Goal: Task Accomplishment & Management: Use online tool/utility

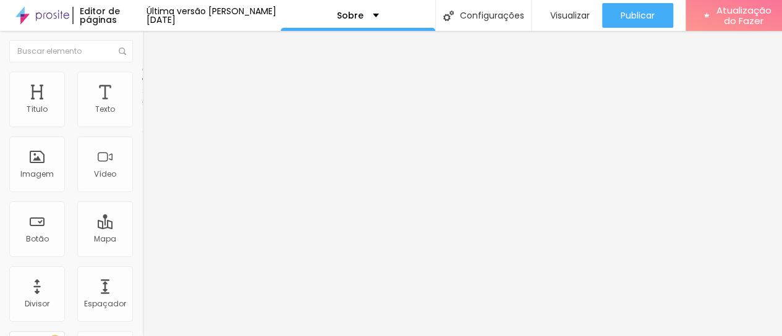
click at [153, 85] on font "Estilo" at bounding box center [162, 80] width 19 height 11
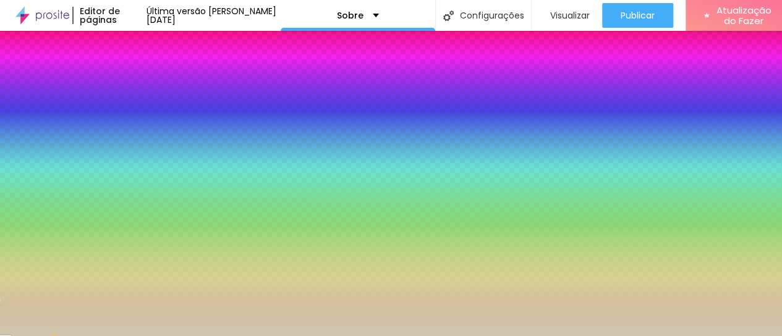
click at [142, 118] on div at bounding box center [213, 118] width 142 height 0
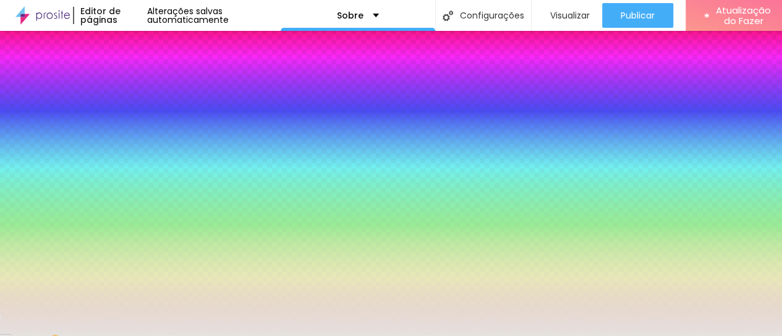
type input "#E5E2E0"
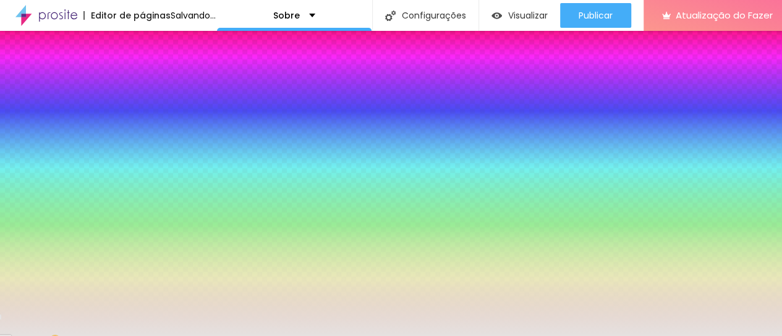
drag, startPoint x: 32, startPoint y: 155, endPoint x: 20, endPoint y: 149, distance: 12.4
click at [19, 35] on div at bounding box center [17, 34] width 2 height 2
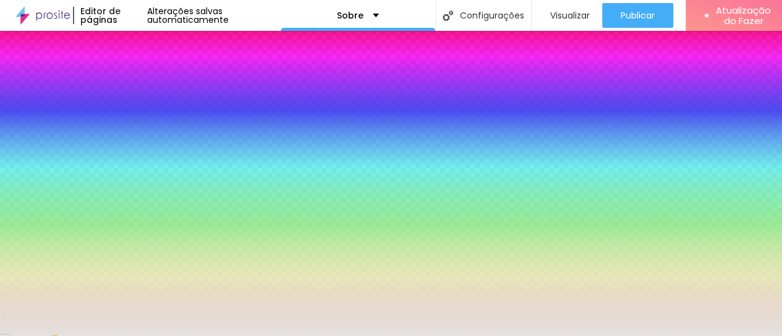
click at [142, 84] on li "Avançado" at bounding box center [213, 90] width 142 height 12
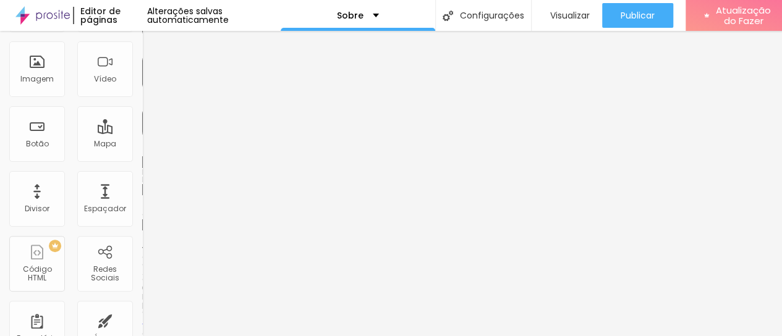
scroll to position [9, 0]
click at [142, 338] on img at bounding box center [145, 341] width 7 height 7
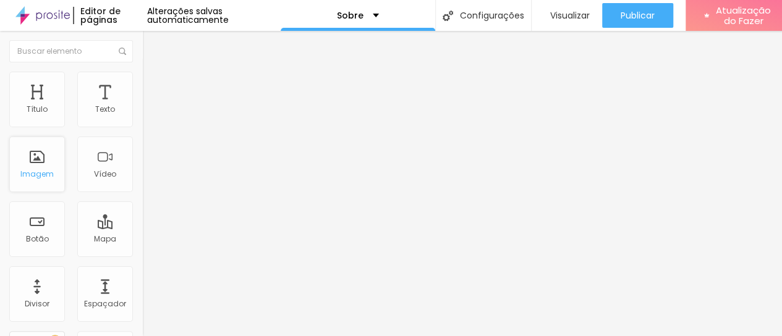
click at [32, 169] on font "Imagem" at bounding box center [36, 174] width 33 height 11
click at [150, 106] on font "Trocar imagem" at bounding box center [180, 101] width 60 height 11
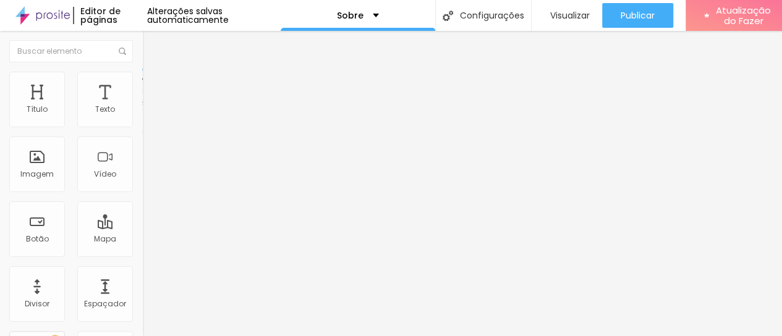
click at [153, 87] on font "Avançado" at bounding box center [173, 92] width 41 height 11
click at [142, 82] on li "Estilo" at bounding box center [213, 78] width 142 height 12
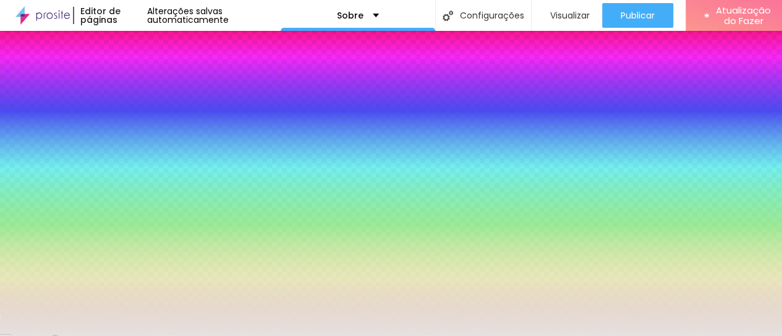
click at [142, 118] on div at bounding box center [213, 118] width 142 height 0
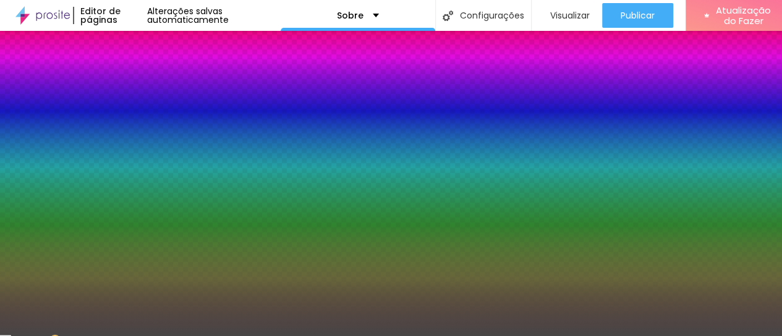
drag, startPoint x: 21, startPoint y: 150, endPoint x: 21, endPoint y: 206, distance: 56.3
click at [21, 240] on div at bounding box center [21, 241] width 2 height 2
drag, startPoint x: 125, startPoint y: 165, endPoint x: 119, endPoint y: 222, distance: 57.2
click at [119, 222] on div at bounding box center [391, 168] width 782 height 336
click at [109, 220] on div at bounding box center [391, 168] width 782 height 336
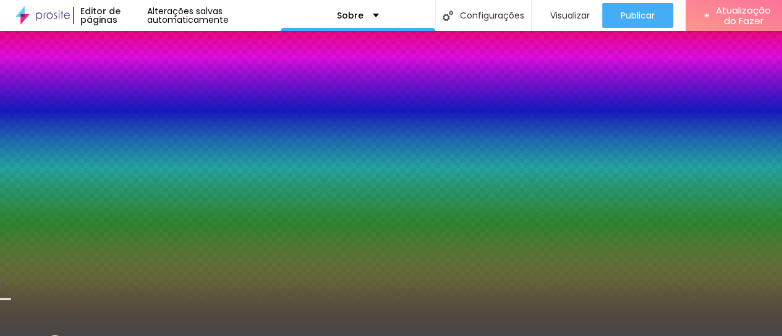
click at [109, 219] on div at bounding box center [391, 168] width 782 height 336
click at [142, 131] on div at bounding box center [213, 131] width 142 height 0
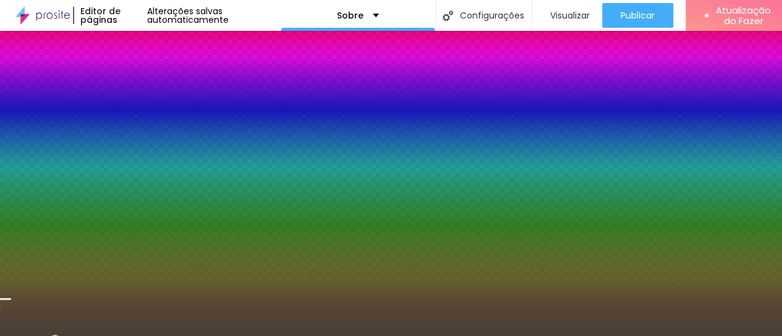
drag, startPoint x: 21, startPoint y: 205, endPoint x: 38, endPoint y: 212, distance: 18.4
click at [173, 240] on div at bounding box center [174, 241] width 2 height 2
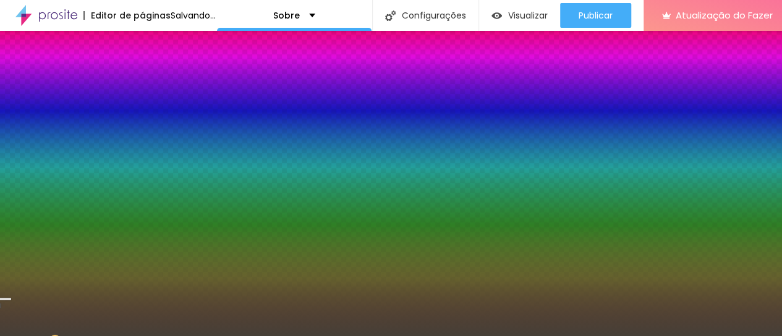
type input "#464037"
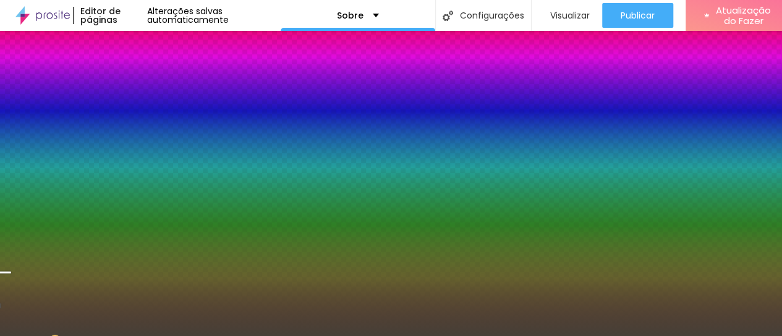
click at [11, 272] on div at bounding box center [5, 273] width 12 height 2
click at [153, 87] on font "Avançado" at bounding box center [173, 92] width 41 height 11
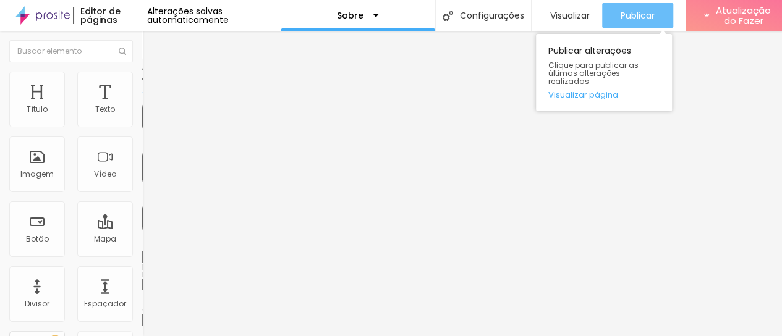
click at [629, 14] on font "Publicar" at bounding box center [638, 15] width 34 height 12
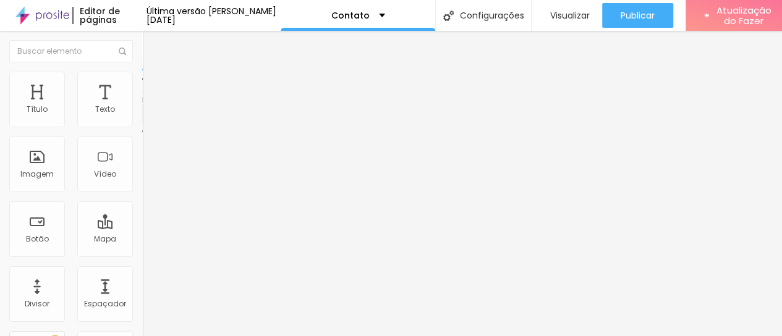
click at [153, 84] on font "Estilo" at bounding box center [162, 80] width 19 height 11
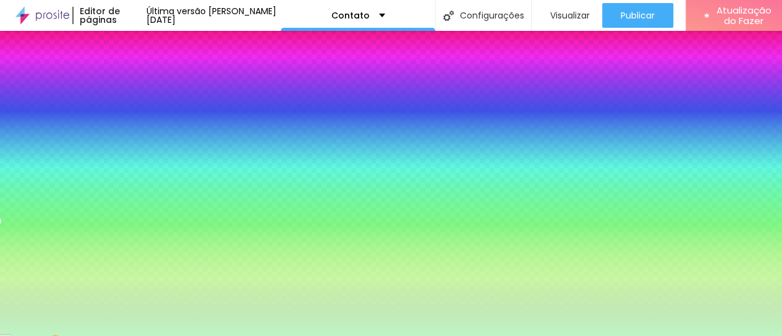
click at [142, 244] on div at bounding box center [213, 244] width 142 height 0
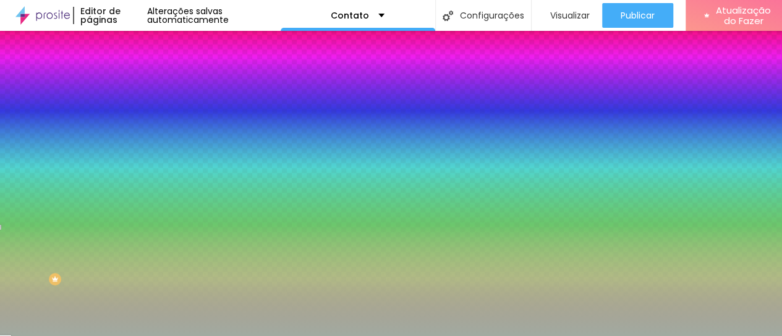
drag, startPoint x: 26, startPoint y: 223, endPoint x: 14, endPoint y: 251, distance: 29.6
click at [45, 112] on div at bounding box center [46, 110] width 2 height 2
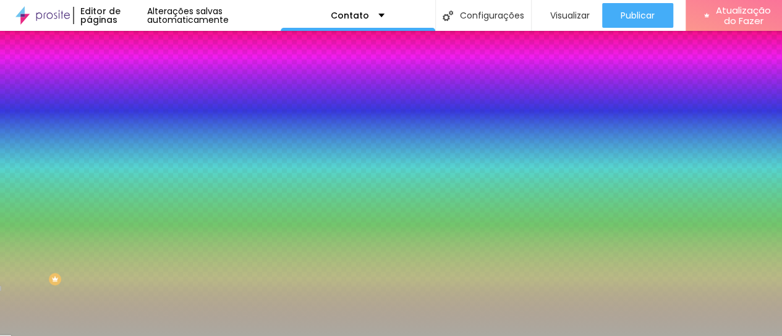
drag, startPoint x: 93, startPoint y: 283, endPoint x: 95, endPoint y: 299, distance: 15.6
click at [2, 291] on div at bounding box center [1, 289] width 2 height 6
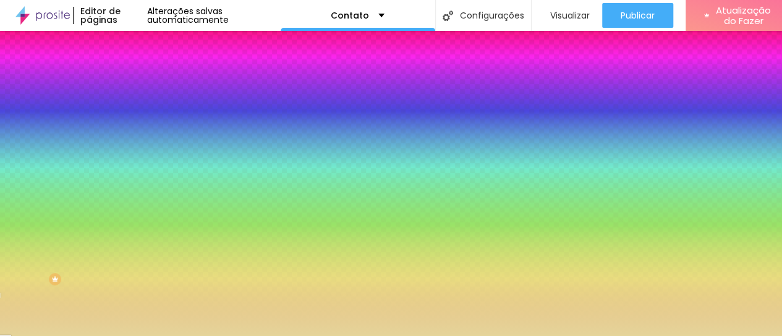
drag, startPoint x: 15, startPoint y: 249, endPoint x: 36, endPoint y: 229, distance: 28.9
click at [255, 35] on div at bounding box center [256, 34] width 2 height 2
type input "#E5D59A"
drag, startPoint x: 114, startPoint y: 311, endPoint x: 109, endPoint y: 289, distance: 22.7
click at [109, 289] on div at bounding box center [391, 168] width 782 height 336
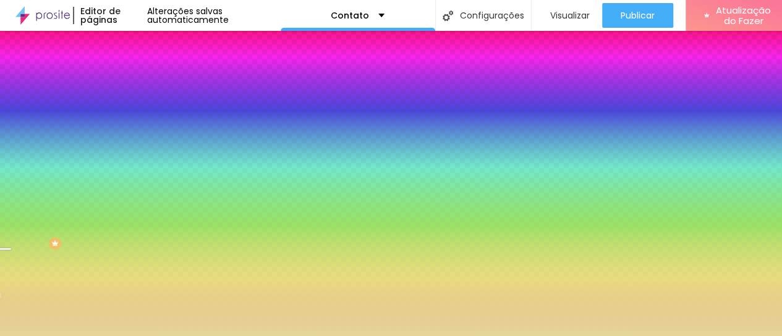
scroll to position [103, 0]
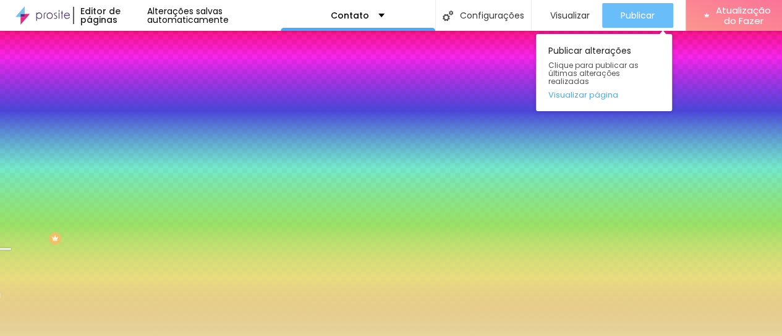
click at [643, 17] on font "Publicar" at bounding box center [638, 15] width 34 height 12
